Goal: Information Seeking & Learning: Learn about a topic

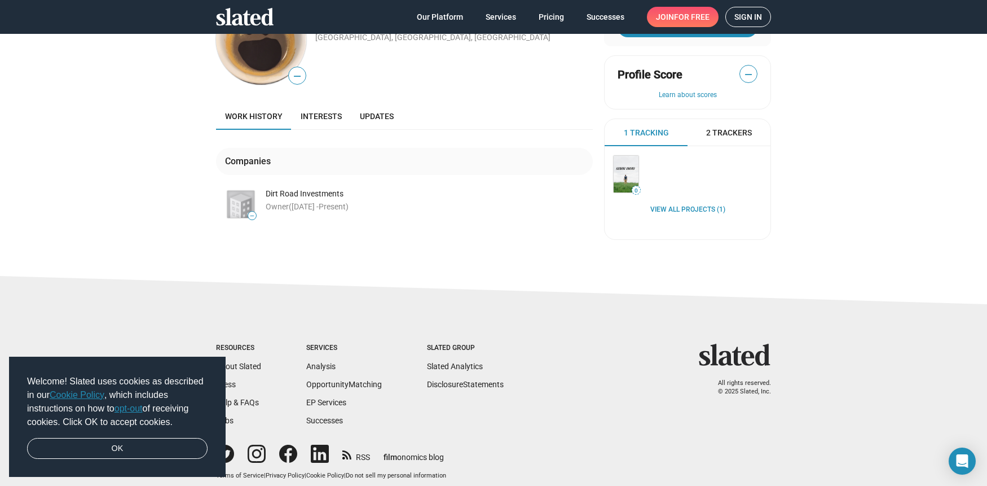
scroll to position [60, 0]
click at [306, 193] on div "Dirt Road Investments" at bounding box center [429, 192] width 327 height 11
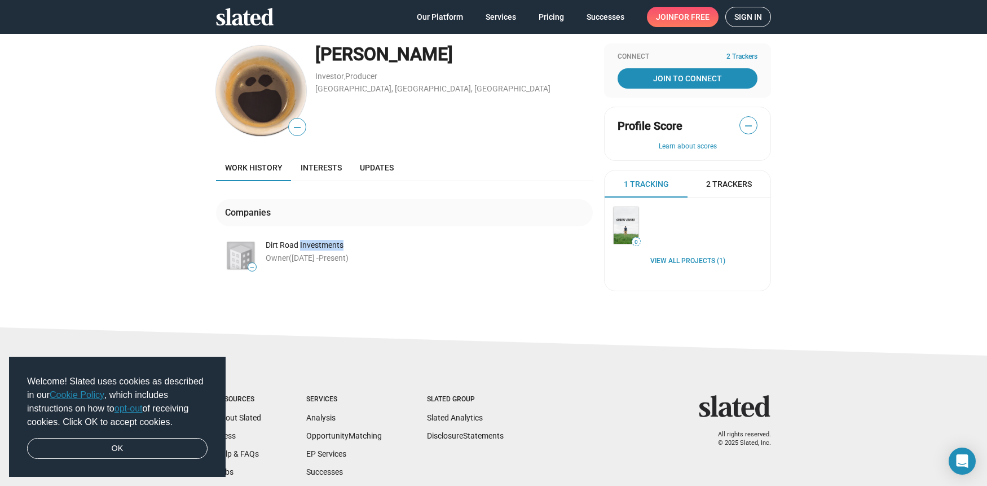
scroll to position [7, 0]
click at [329, 168] on span "Interests" at bounding box center [321, 168] width 41 height 9
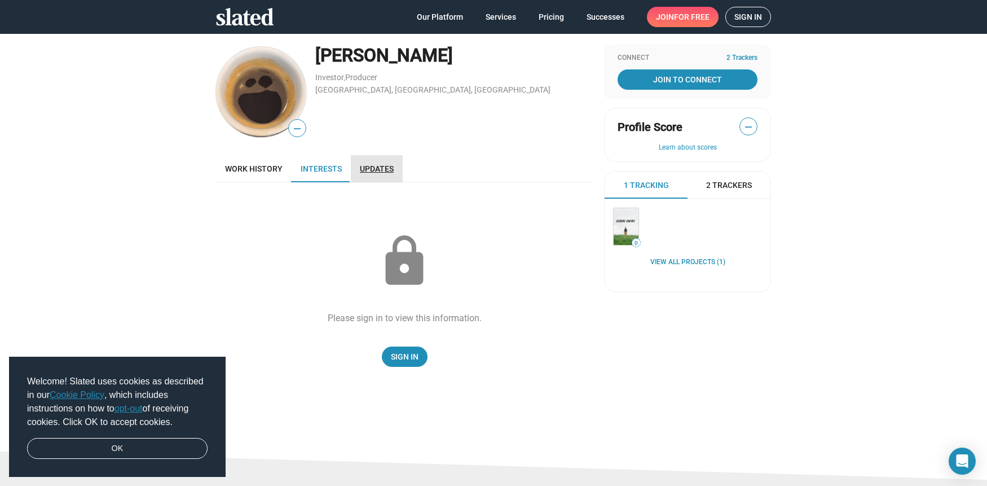
click at [370, 166] on span "Updates" at bounding box center [377, 168] width 34 height 9
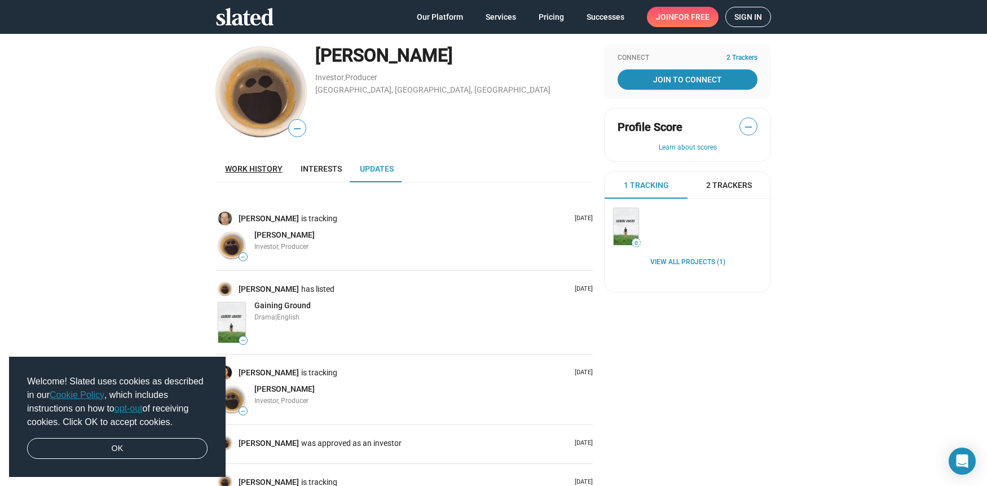
click at [239, 160] on link "Work history" at bounding box center [254, 168] width 76 height 27
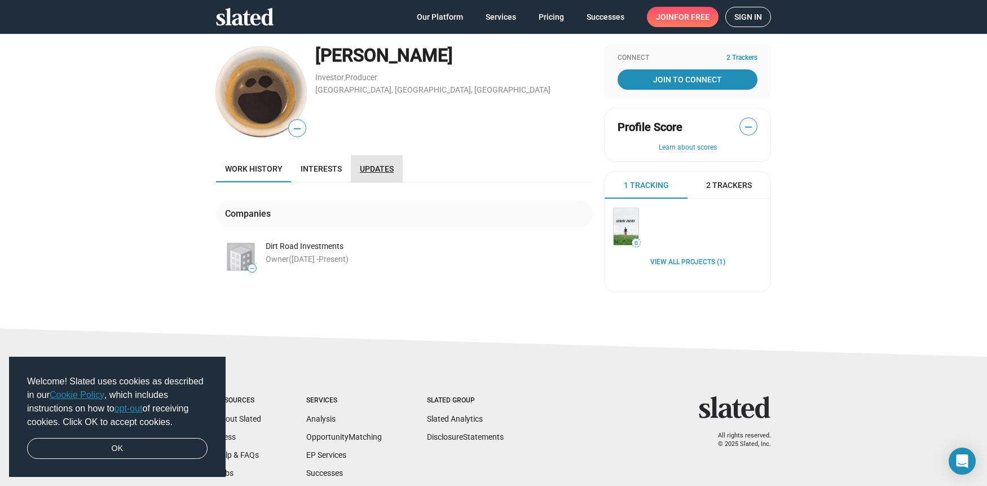
click at [373, 161] on link "Updates" at bounding box center [377, 168] width 52 height 27
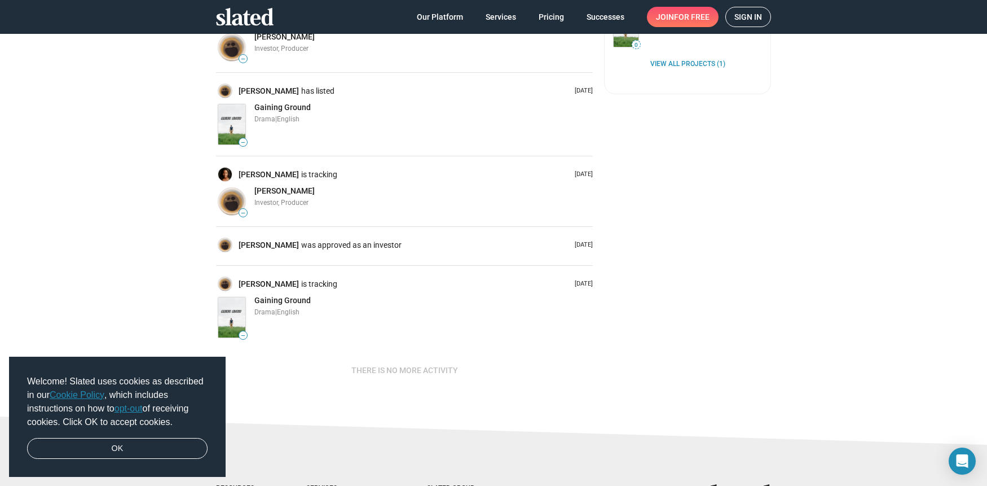
scroll to position [204, 0]
click at [171, 445] on link "OK" at bounding box center [117, 448] width 181 height 21
